Goal: Go to known website: Access a specific website the user already knows

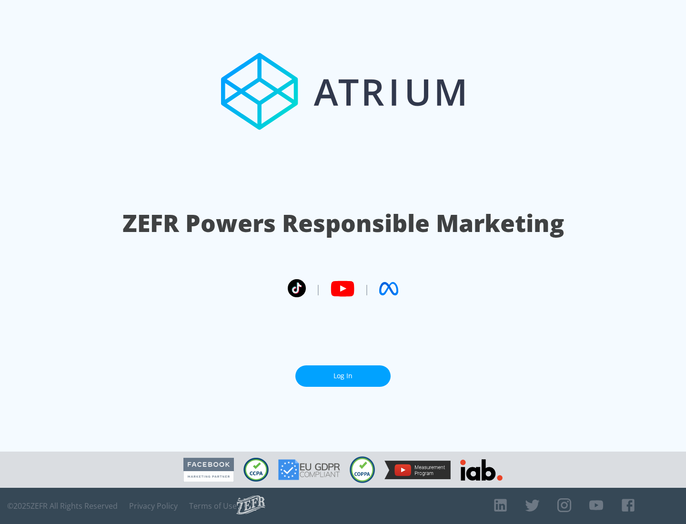
click at [343, 372] on link "Log In" at bounding box center [342, 375] width 95 height 21
